Goal: Go to known website: Access a specific website the user already knows

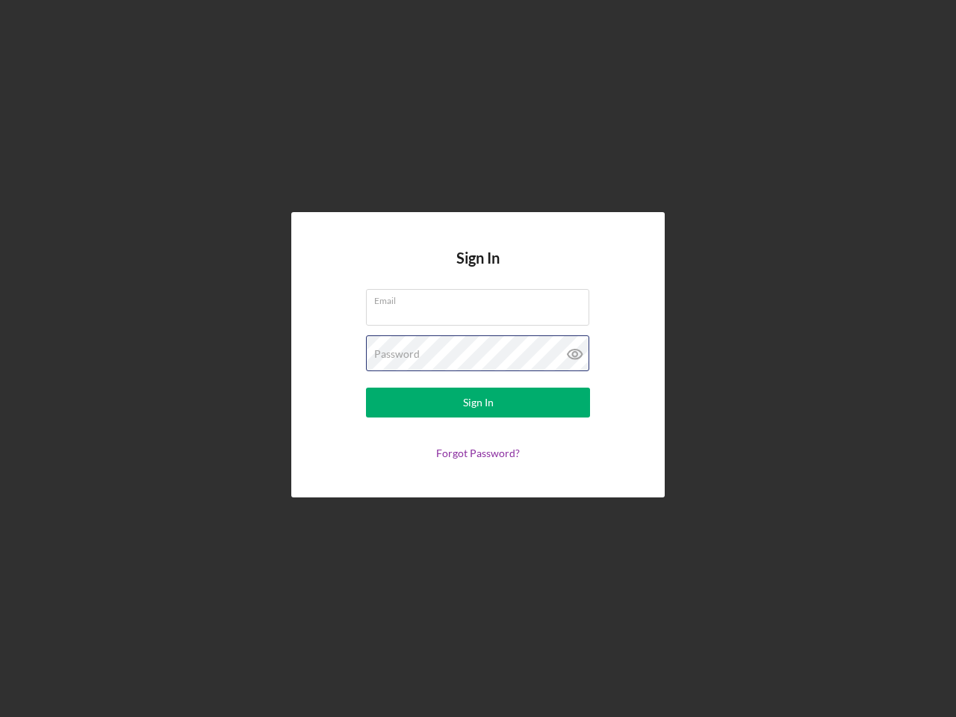
click at [478, 358] on div "Password" at bounding box center [478, 353] width 224 height 37
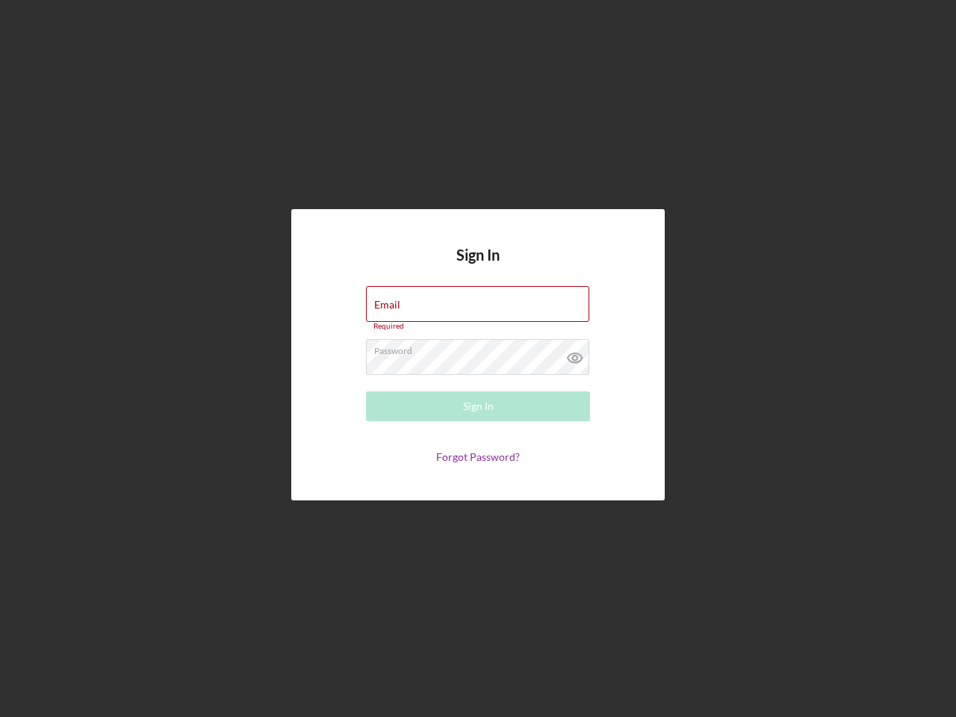
click at [575, 354] on icon at bounding box center [574, 357] width 37 height 37
